Goal: Task Accomplishment & Management: Manage account settings

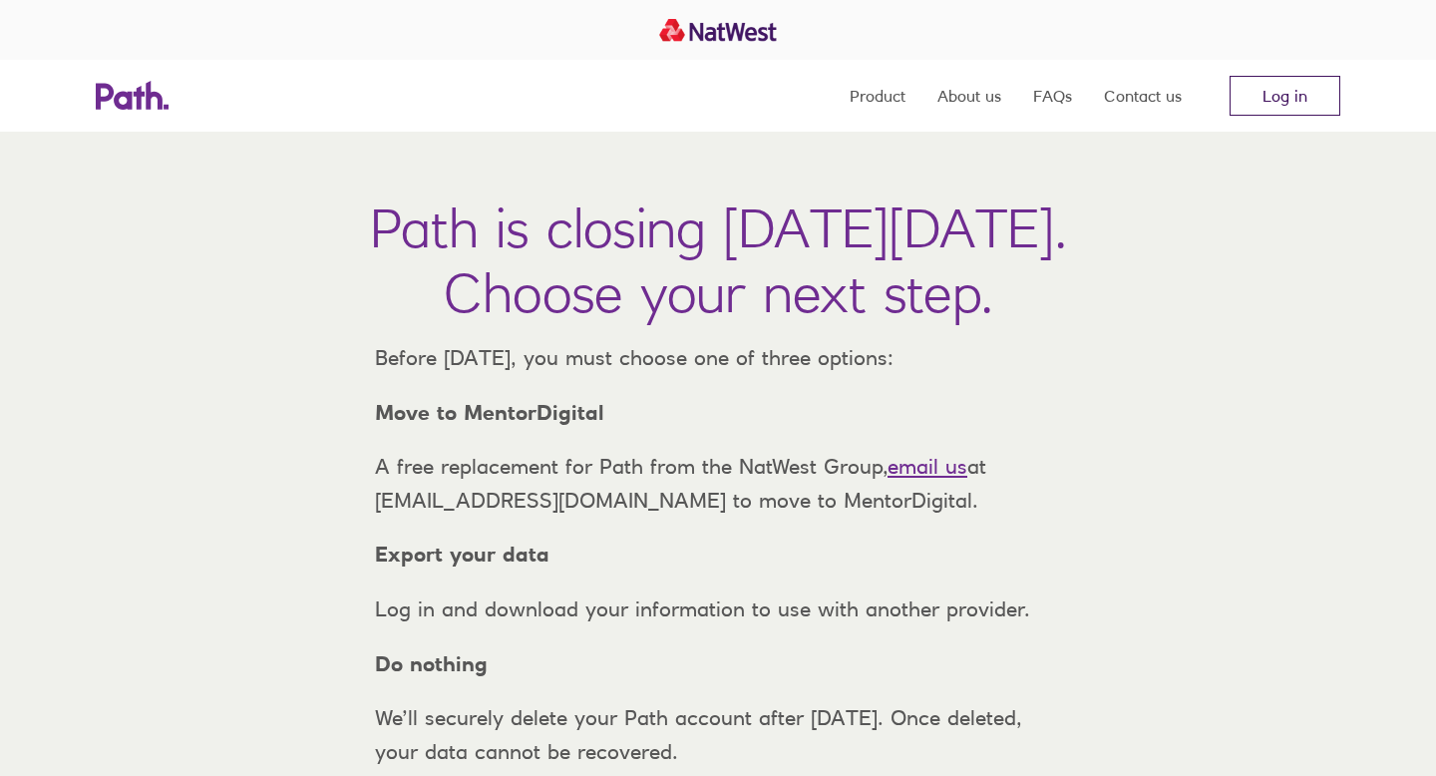
click at [1283, 95] on link "Log in" at bounding box center [1285, 96] width 111 height 40
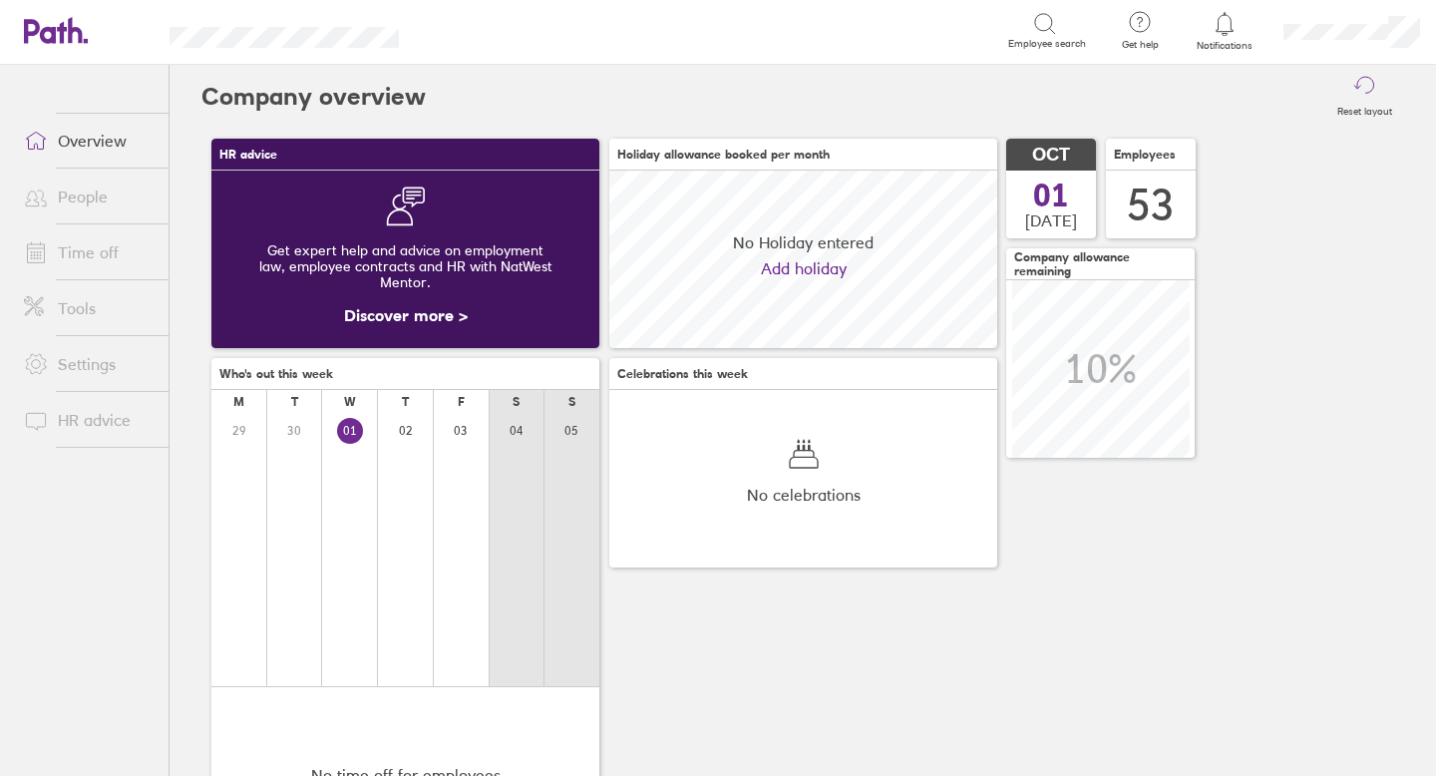
scroll to position [178, 388]
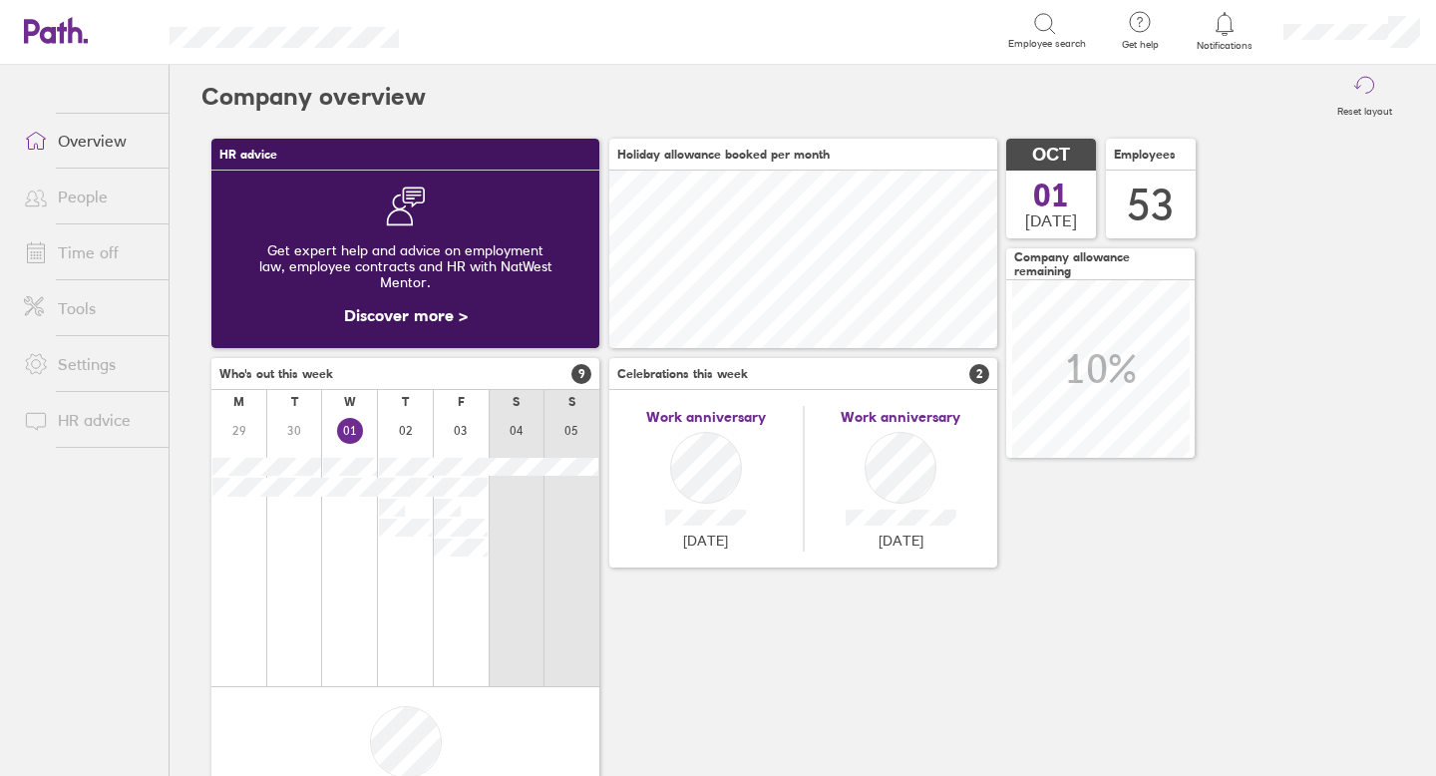
click at [84, 249] on link "Time off" at bounding box center [88, 252] width 161 height 40
